Goal: Task Accomplishment & Management: Use online tool/utility

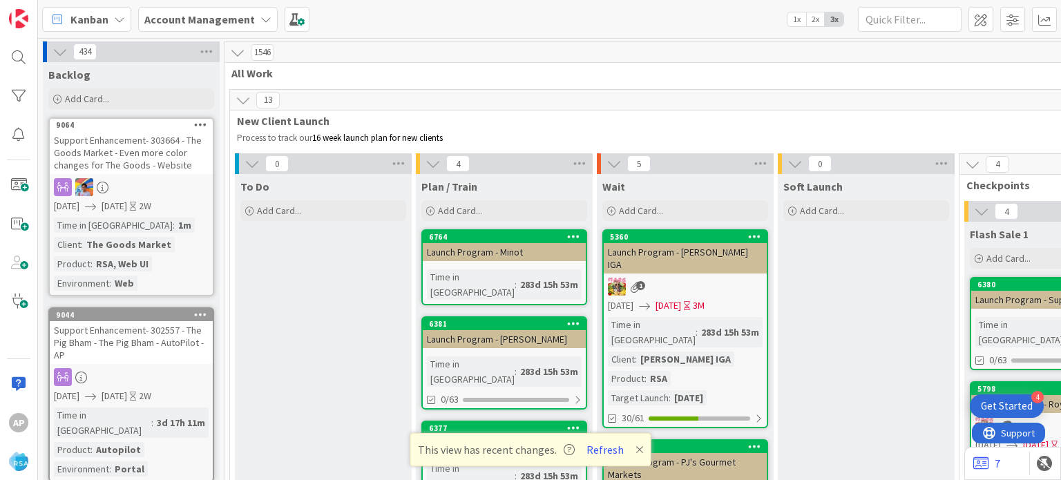
scroll to position [1017, 0]
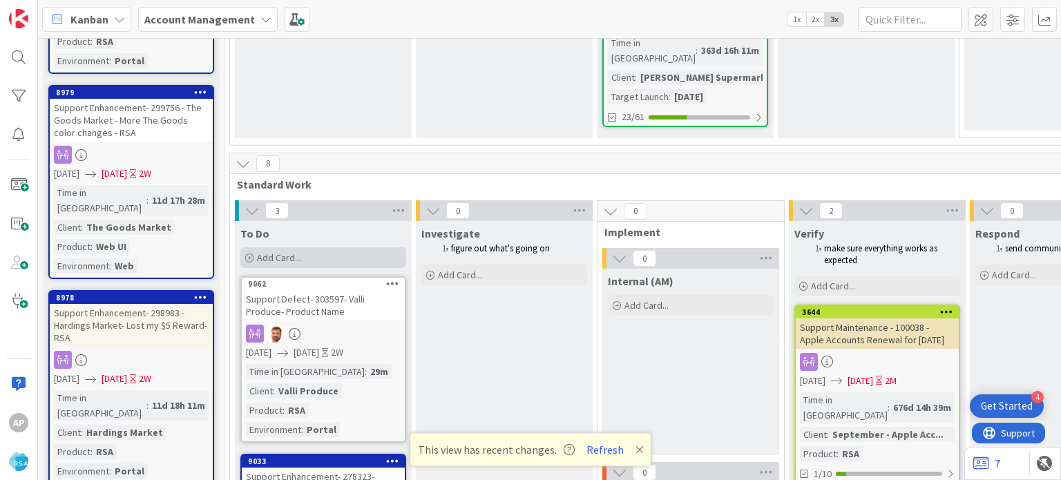
click at [260, 252] on span "Add Card..." at bounding box center [279, 258] width 44 height 12
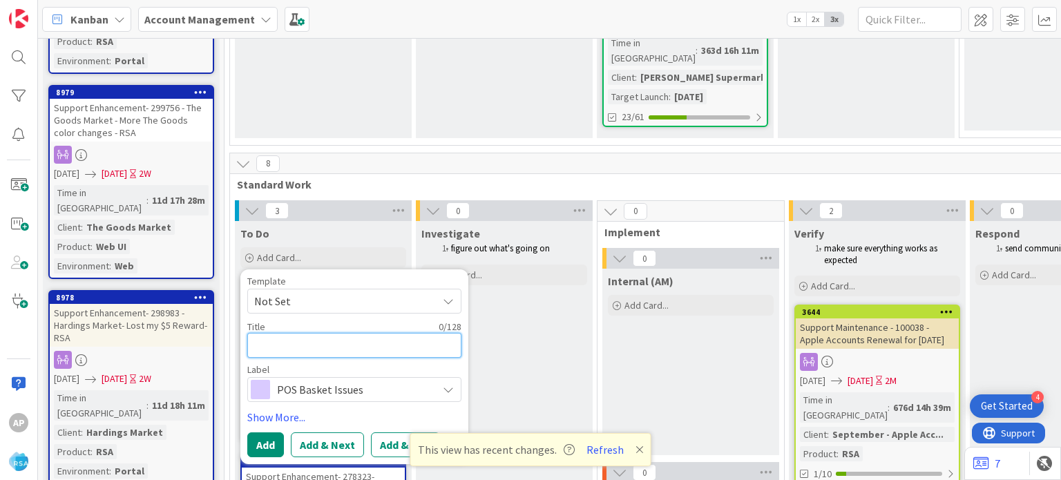
scroll to position [0, 0]
click at [345, 333] on textarea at bounding box center [354, 345] width 214 height 25
click at [399, 292] on span "Not Set" at bounding box center [340, 301] width 173 height 18
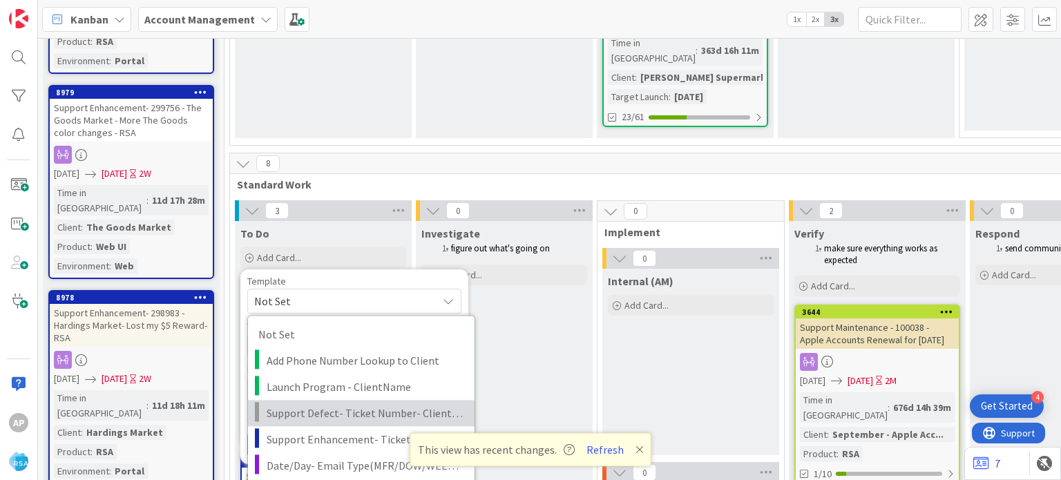
click at [363, 405] on span "Support Defect- Ticket Number- Client Name- Product Name" at bounding box center [366, 414] width 198 height 18
type textarea "x"
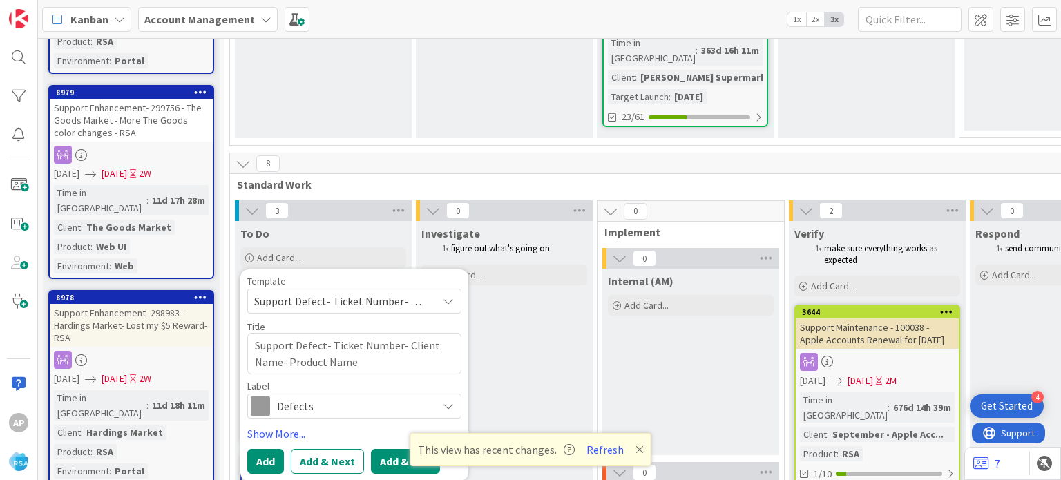
click at [409, 449] on button "Add & Edit" at bounding box center [405, 461] width 69 height 25
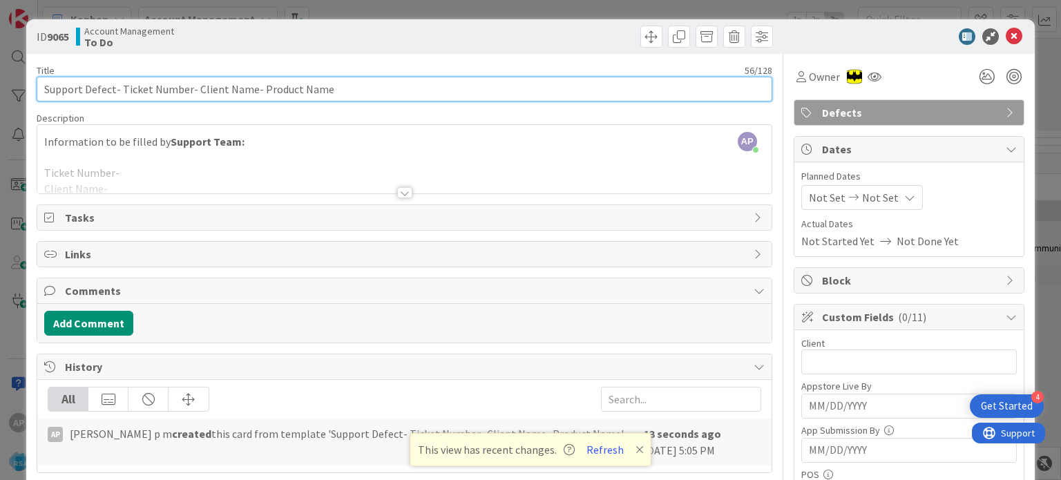
drag, startPoint x: 193, startPoint y: 89, endPoint x: 247, endPoint y: 92, distance: 54.0
click at [247, 92] on input "Support Defect- Ticket Number- Client Name- Product Name" at bounding box center [404, 89] width 735 height 25
paste input "Tonny's Fresh Market"
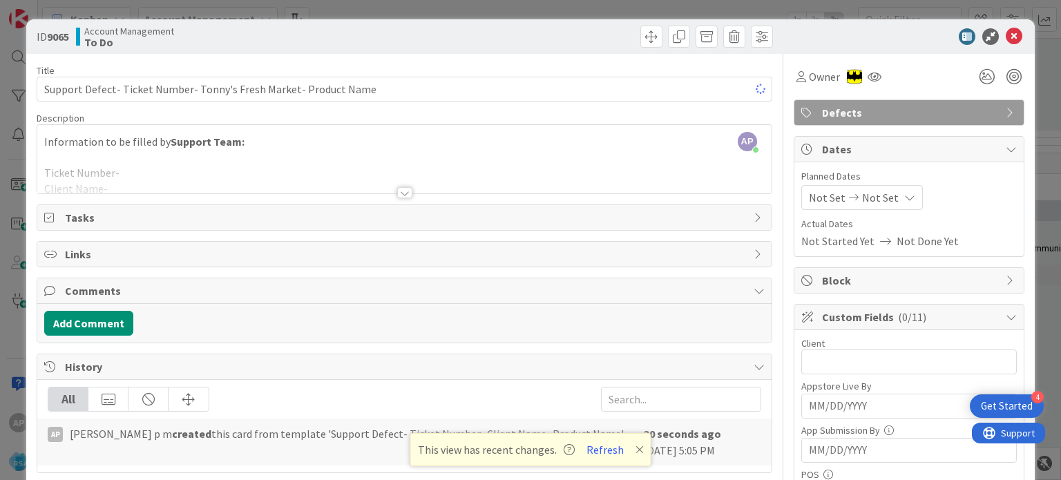
click at [124, 169] on div at bounding box center [404, 175] width 734 height 35
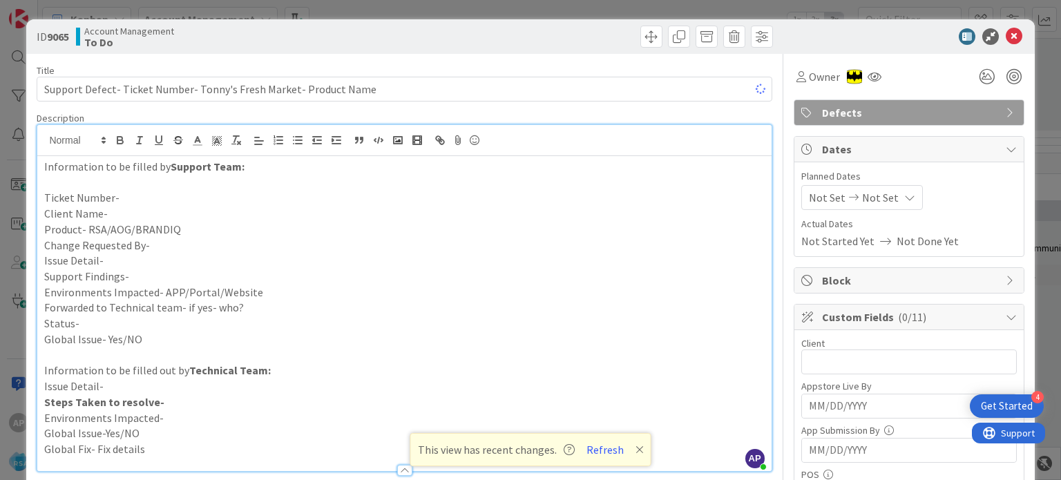
click at [113, 212] on p "Client Name-" at bounding box center [404, 214] width 720 height 16
click at [139, 193] on p "Ticket Number-" at bounding box center [404, 198] width 720 height 16
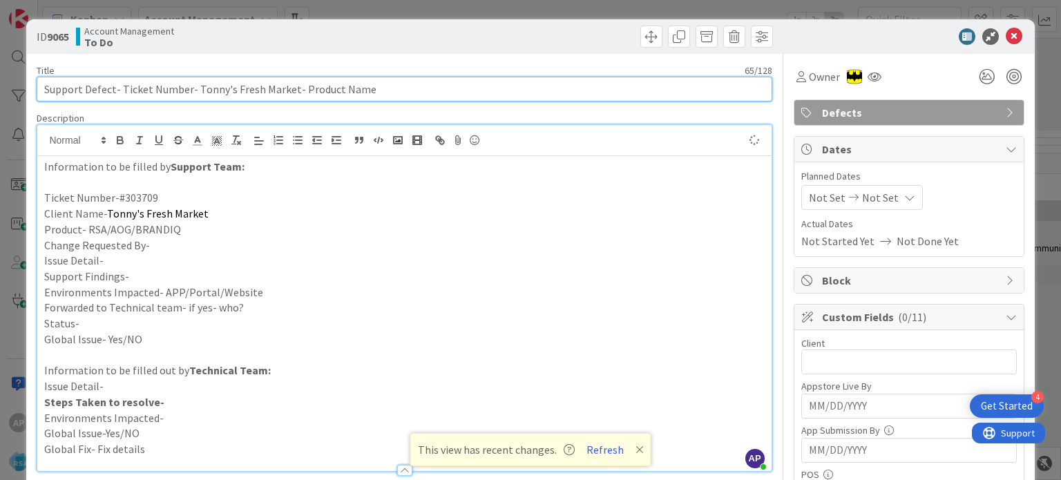
click at [186, 87] on input "Support Defect- Ticket Number- Tonny's Fresh Market- Product Name" at bounding box center [404, 89] width 735 height 25
paste input "#303709"
drag, startPoint x: 345, startPoint y: 88, endPoint x: 256, endPoint y: 95, distance: 89.5
click at [256, 95] on input "Support Defect- #303709- Tonny's Fresh Market- Product Name" at bounding box center [404, 89] width 735 height 25
type input "Support Defect- #303709- Tonny's Fresh Market-RSA"
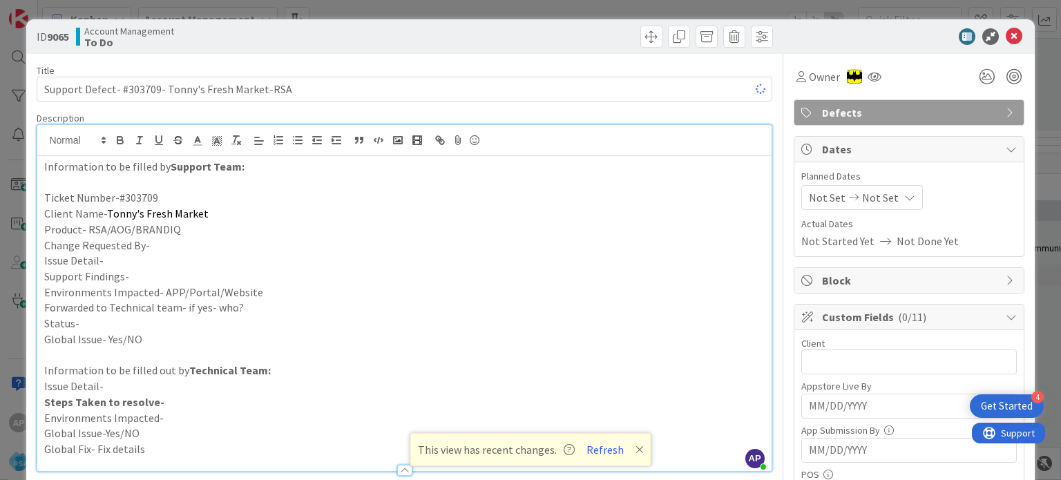
click at [207, 229] on p "Product- RSA/AOG/BRANDIQ" at bounding box center [404, 230] width 720 height 16
click at [197, 241] on p "Change Requested By-" at bounding box center [404, 246] width 720 height 16
click at [180, 259] on p "Issue Detail-" at bounding box center [404, 261] width 720 height 16
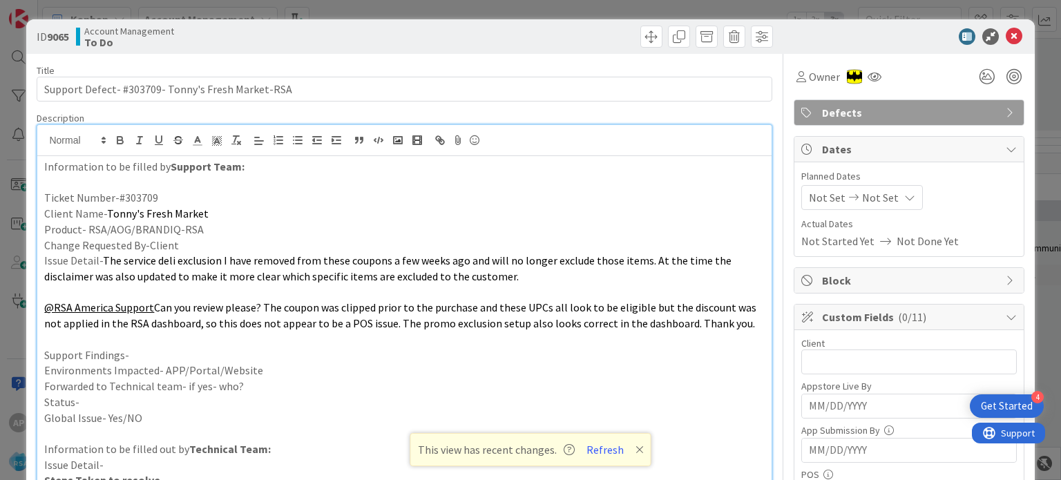
click at [175, 353] on p "Support Findings-" at bounding box center [404, 356] width 720 height 16
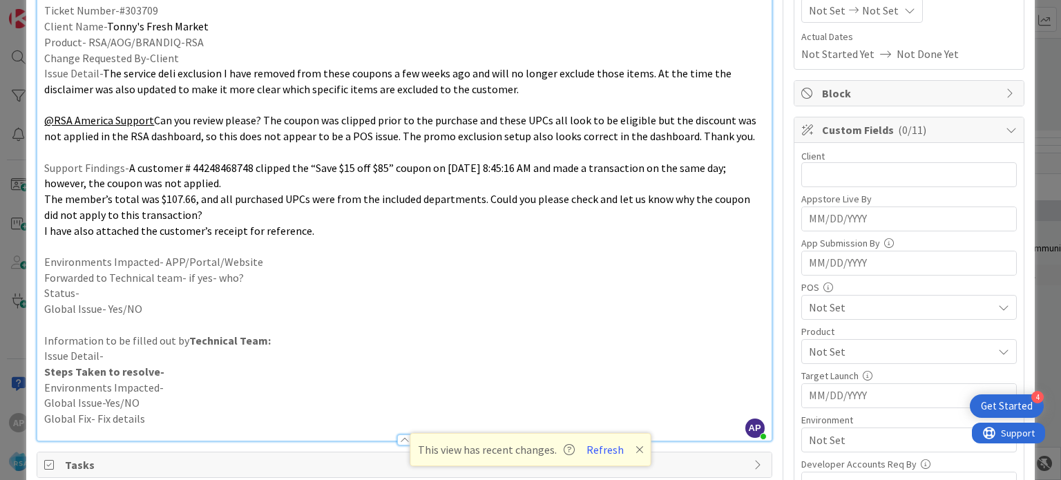
scroll to position [188, 0]
click at [256, 259] on p "Environments Impacted- APP/Portal/Website" at bounding box center [404, 262] width 720 height 16
click at [180, 248] on p at bounding box center [404, 246] width 720 height 16
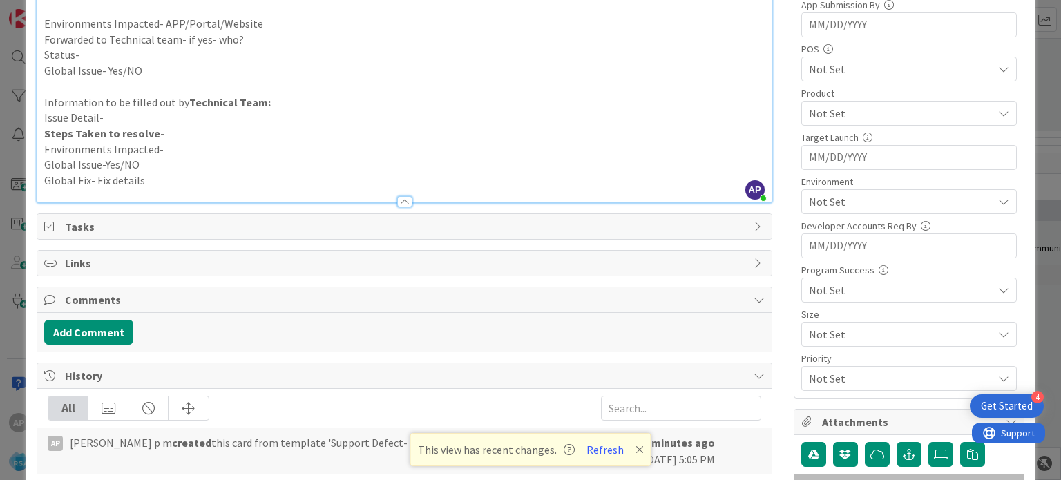
scroll to position [231, 0]
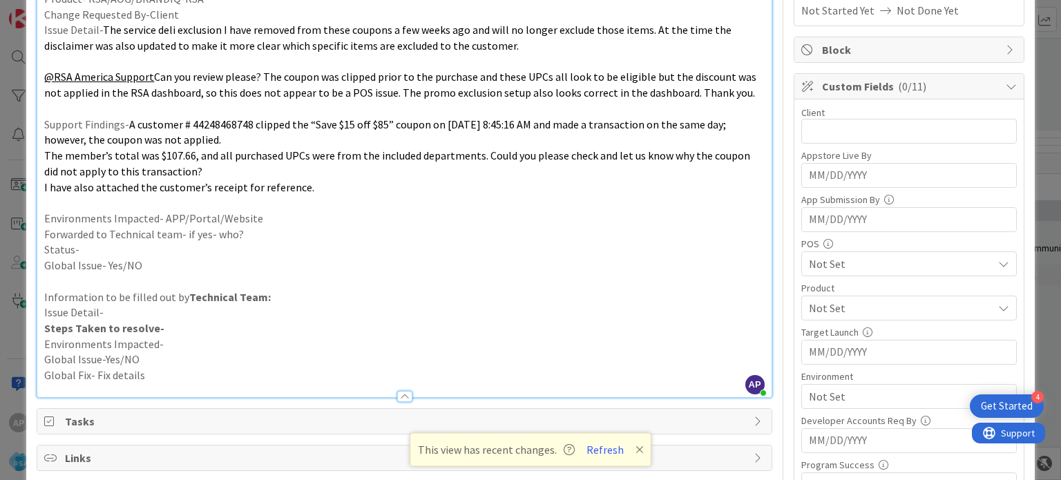
click at [267, 215] on p "Environments Impacted- APP/Portal/Website" at bounding box center [404, 219] width 720 height 16
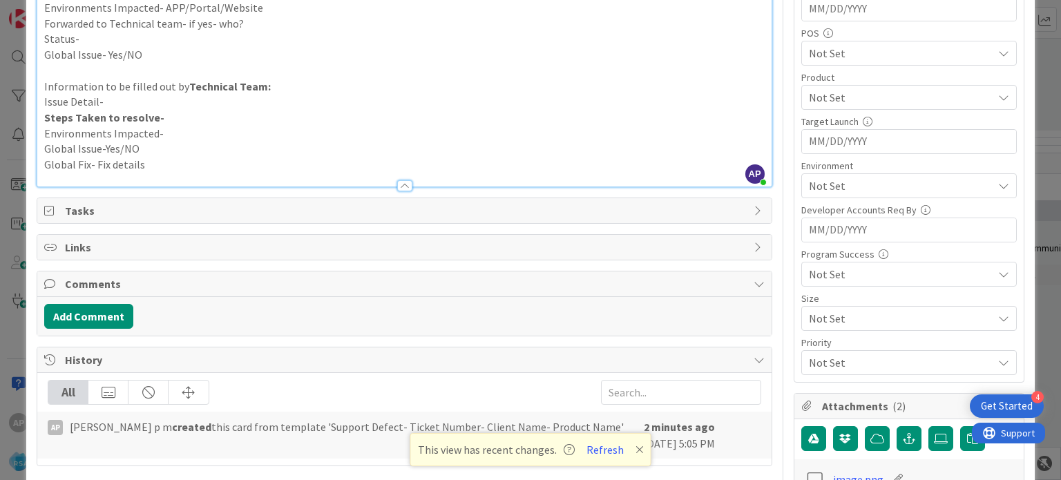
scroll to position [178, 0]
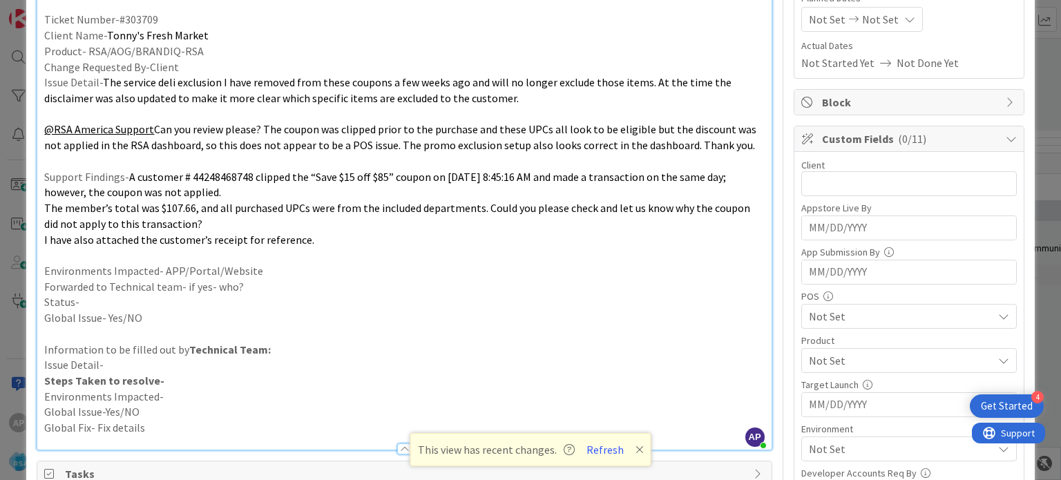
click at [290, 270] on p "Environments Impacted- APP/Portal/Website" at bounding box center [404, 271] width 720 height 16
click at [282, 282] on p "Forwarded to Technical team- if yes- who?" at bounding box center [404, 287] width 720 height 16
click at [250, 296] on p "Status-" at bounding box center [404, 302] width 720 height 16
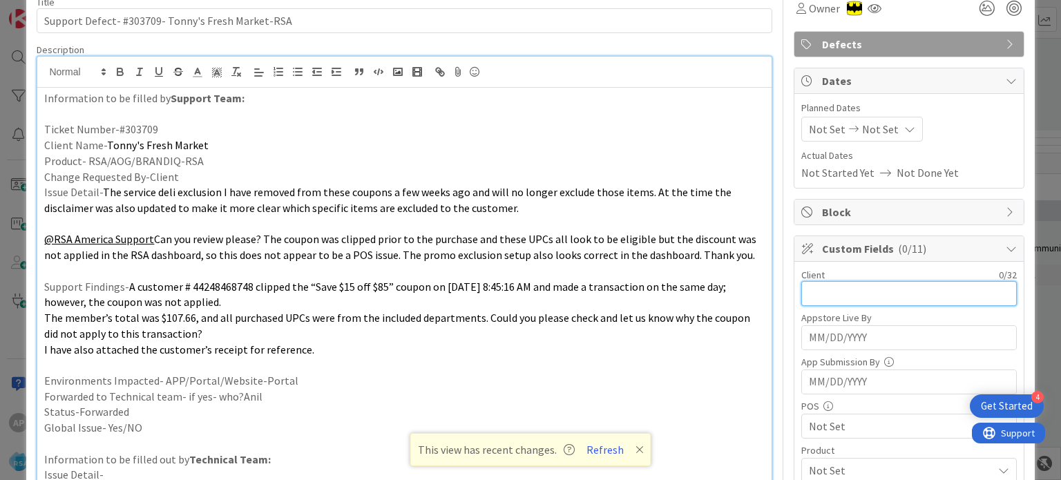
click at [866, 287] on input "text" at bounding box center [910, 293] width 216 height 25
type input "Tonny Fresh Market"
click at [811, 134] on span "Not Set" at bounding box center [827, 129] width 37 height 17
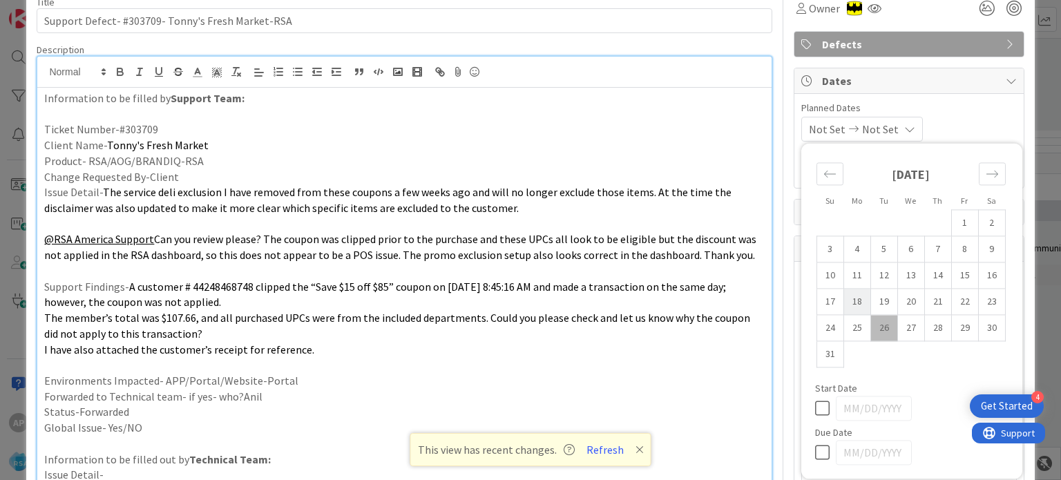
click at [846, 306] on td "18" at bounding box center [857, 302] width 27 height 26
type input "[DATE]"
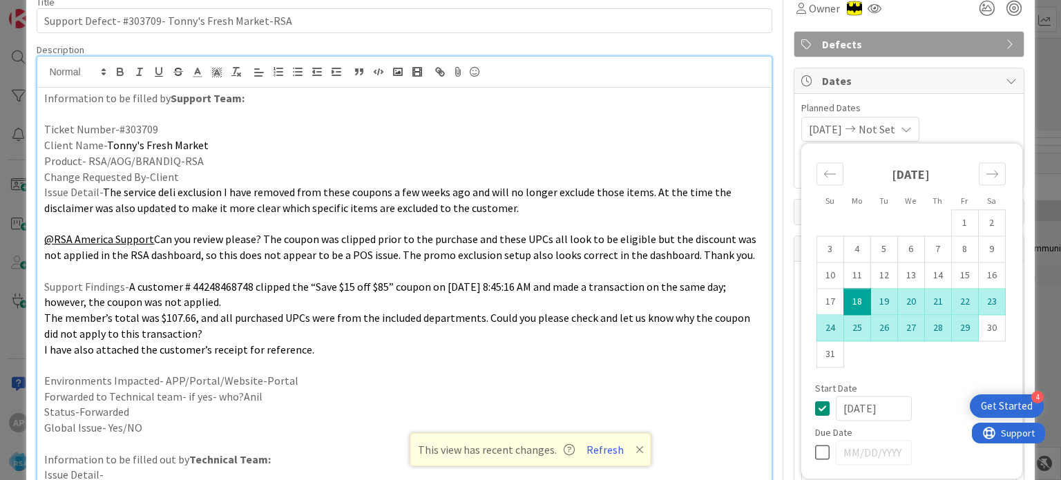
click at [956, 332] on td "29" at bounding box center [964, 328] width 27 height 26
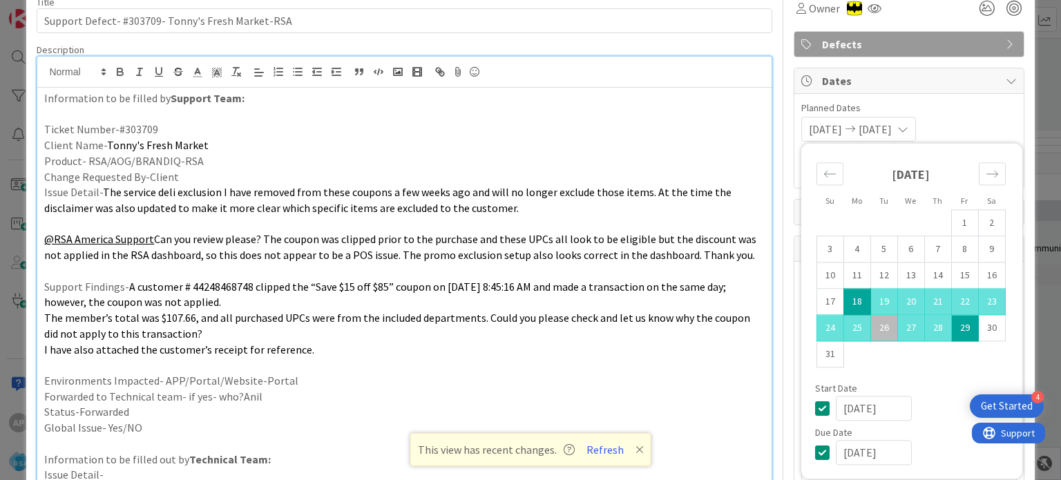
type input "[DATE]"
click at [673, 224] on p at bounding box center [404, 224] width 720 height 16
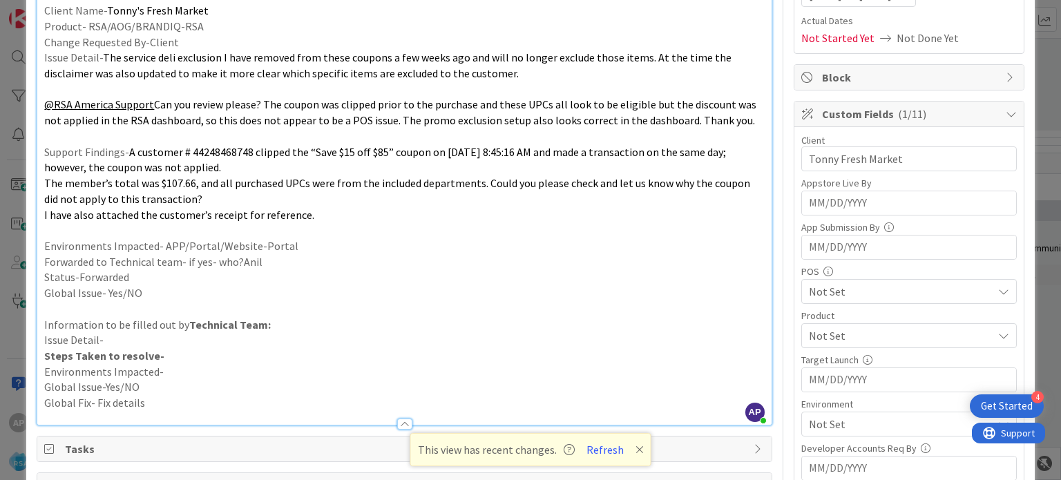
scroll to position [249, 0]
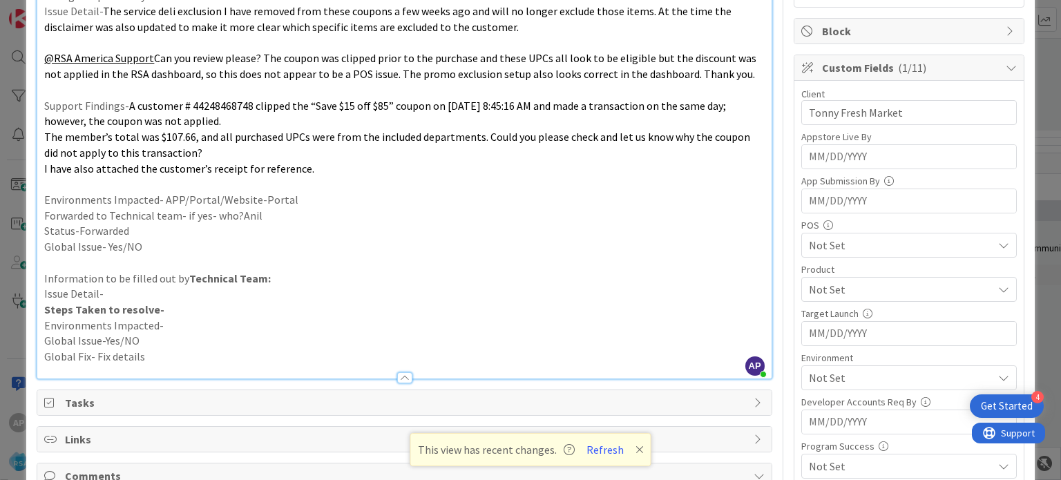
click at [825, 281] on span "Not Set" at bounding box center [901, 289] width 184 height 17
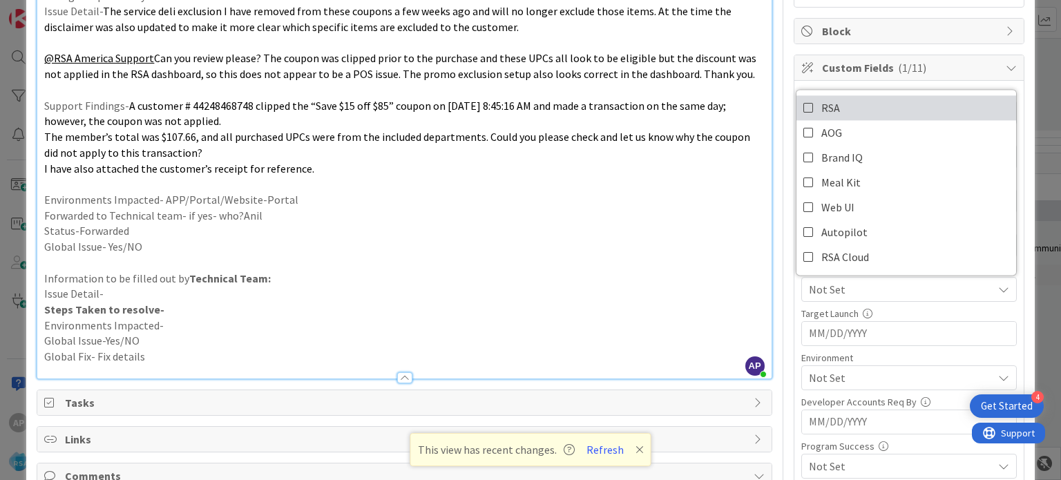
click at [804, 104] on icon at bounding box center [809, 107] width 11 height 21
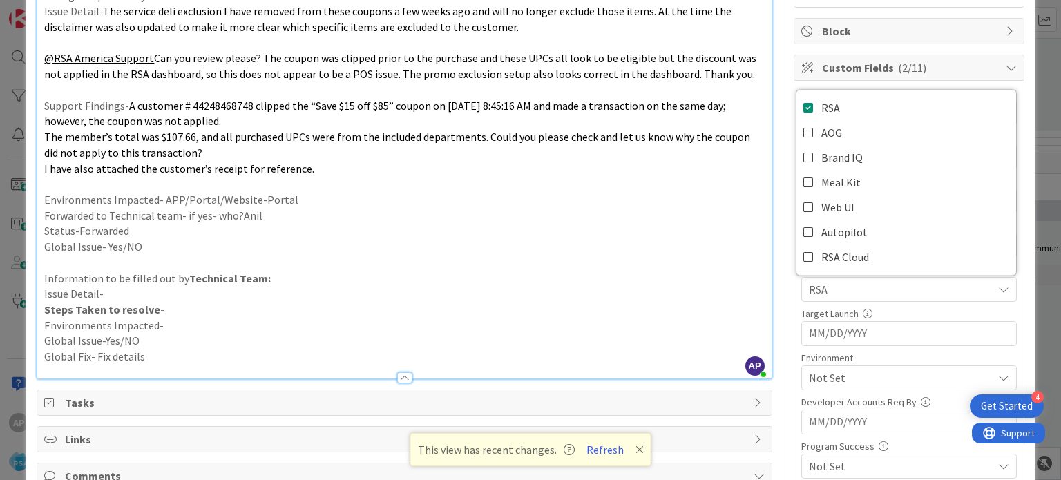
click at [822, 377] on span "Not Set" at bounding box center [901, 378] width 184 height 17
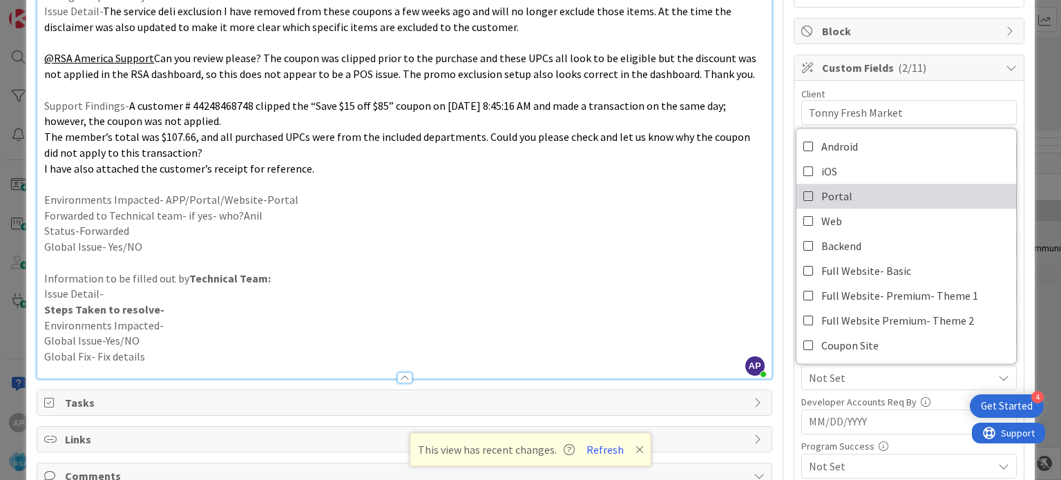
click at [804, 193] on icon at bounding box center [809, 196] width 11 height 21
click at [691, 233] on p "Status-Forwarded" at bounding box center [404, 231] width 720 height 16
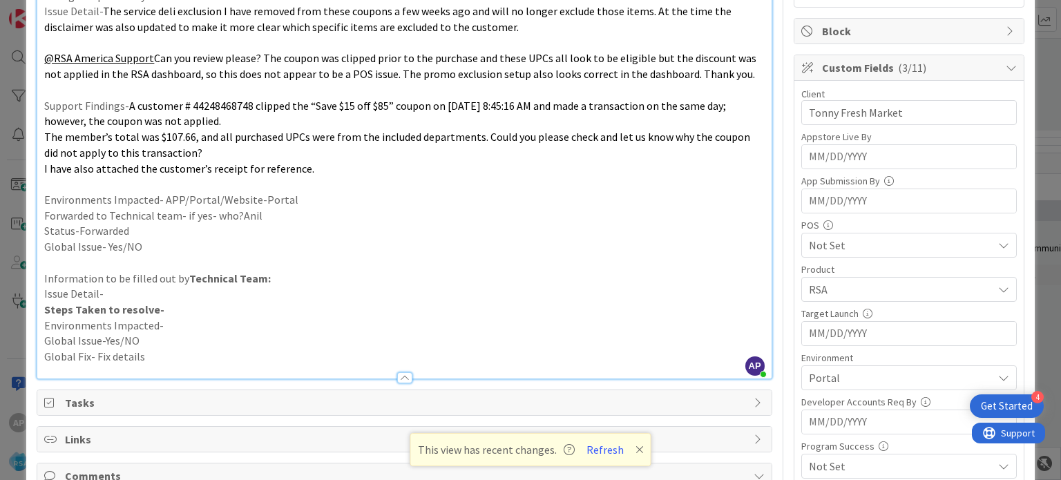
scroll to position [0, 0]
